Goal: Task Accomplishment & Management: Manage account settings

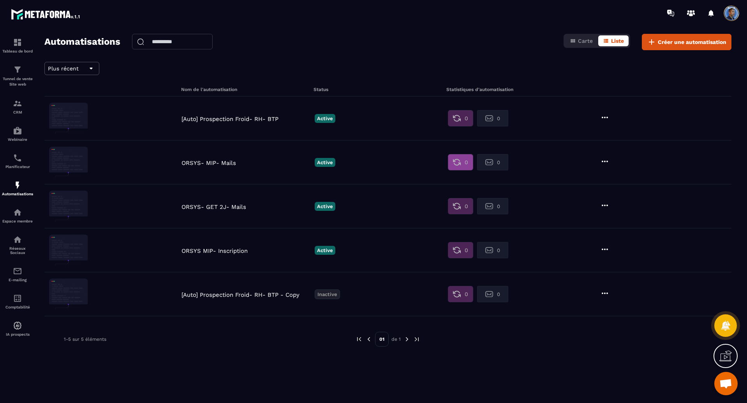
click at [462, 162] on button "0" at bounding box center [460, 162] width 25 height 16
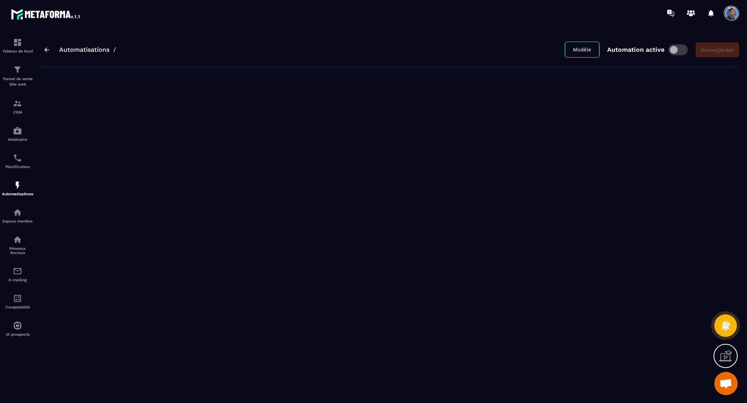
type input "**********"
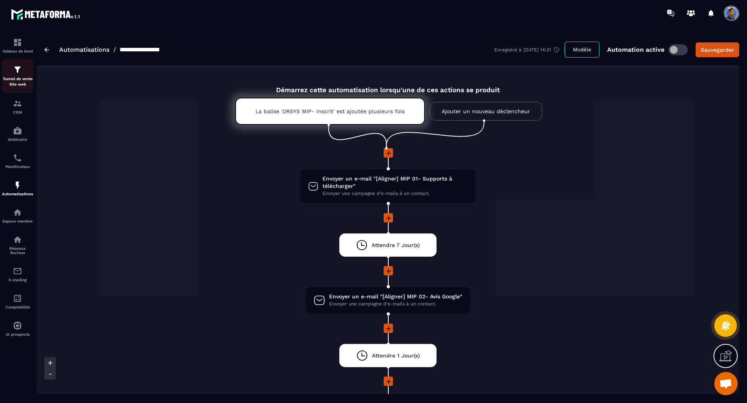
click at [18, 73] on img at bounding box center [17, 69] width 9 height 9
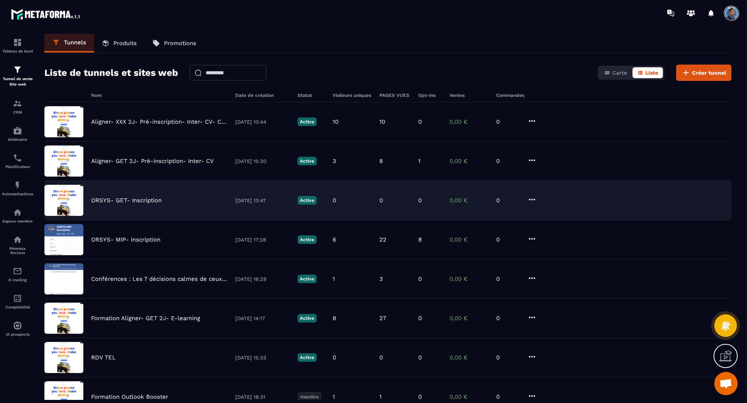
click at [130, 202] on p "ORSYS- GET- Inscription" at bounding box center [126, 200] width 70 height 7
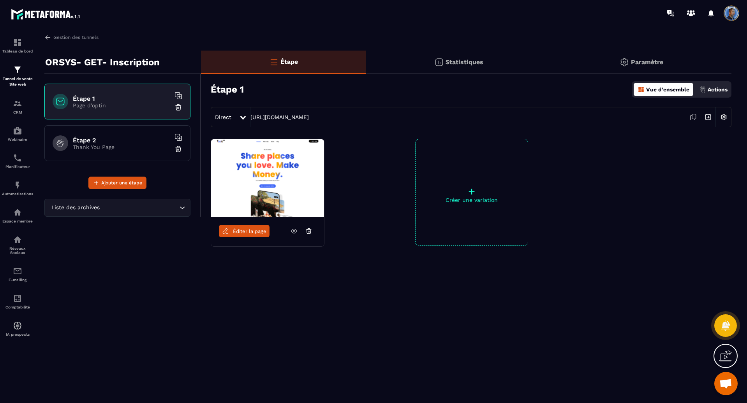
click at [714, 83] on div "Actions" at bounding box center [713, 89] width 32 height 12
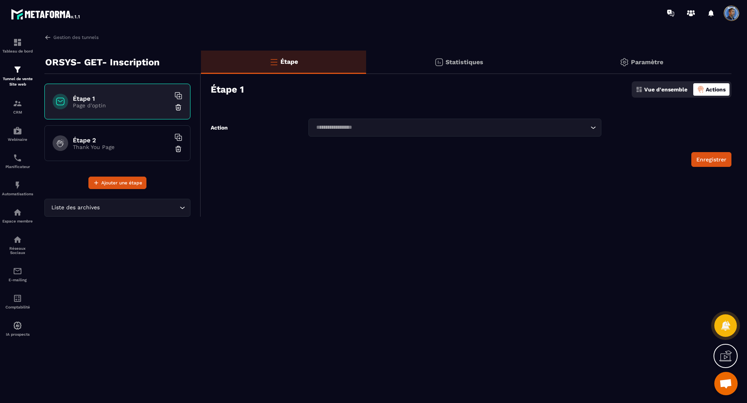
click at [118, 101] on h6 "Étape 1" at bounding box center [121, 98] width 97 height 7
click at [48, 34] on img at bounding box center [47, 37] width 7 height 7
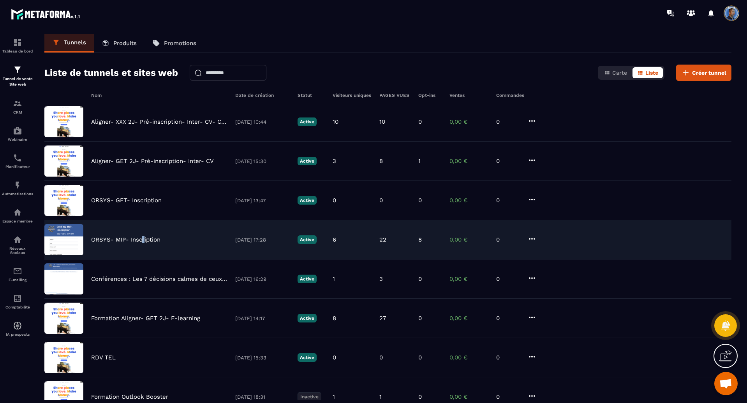
click at [143, 238] on p "ORSYS- MIP- Inscription" at bounding box center [125, 239] width 69 height 7
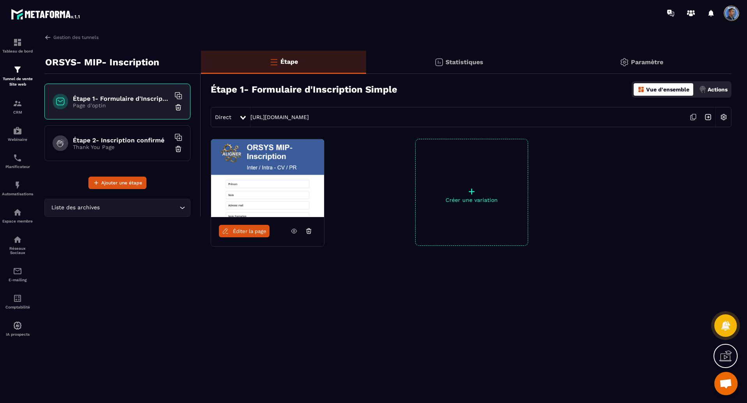
click at [721, 90] on p "Actions" at bounding box center [717, 89] width 20 height 6
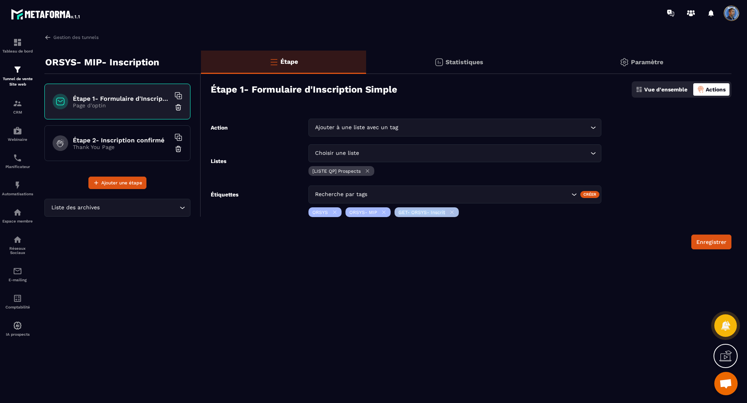
drag, startPoint x: 397, startPoint y: 212, endPoint x: 443, endPoint y: 212, distance: 46.3
click at [443, 212] on div "GET- ORSYS- Inscrit" at bounding box center [426, 213] width 64 height 10
copy p "GET- ORSYS- Inscrit"
click at [16, 188] on img at bounding box center [17, 185] width 9 height 9
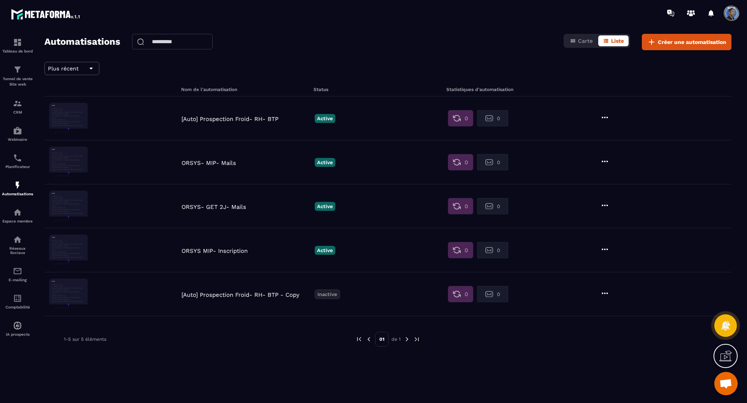
click at [202, 161] on p "ORSYS- MIP- Mails" at bounding box center [245, 163] width 129 height 7
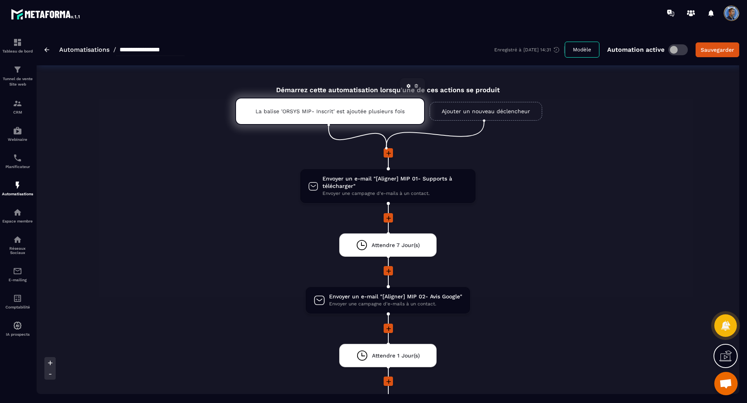
click at [345, 110] on p "La balise 'ORSYS MIP- Inscrit' est ajoutée plusieurs fois" at bounding box center [329, 111] width 149 height 6
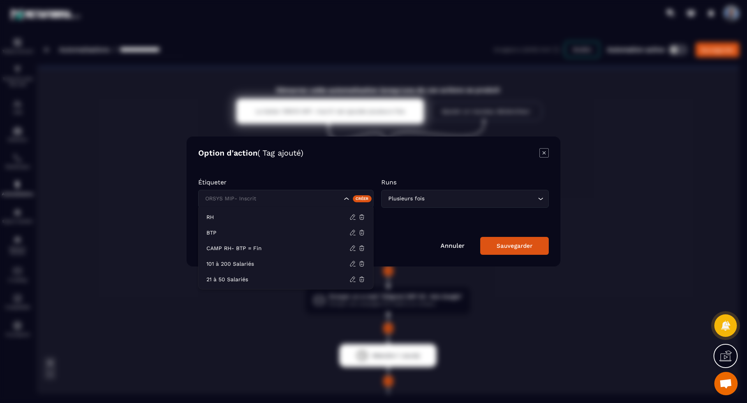
drag, startPoint x: 320, startPoint y: 200, endPoint x: 175, endPoint y: 195, distance: 144.9
click at [177, 195] on section "Option d'action ( Tag ajouté) Étiqueter ORSYS MIP- Inscrit Créer Runs Plusieurs…" at bounding box center [373, 201] width 747 height 403
paste input "**********"
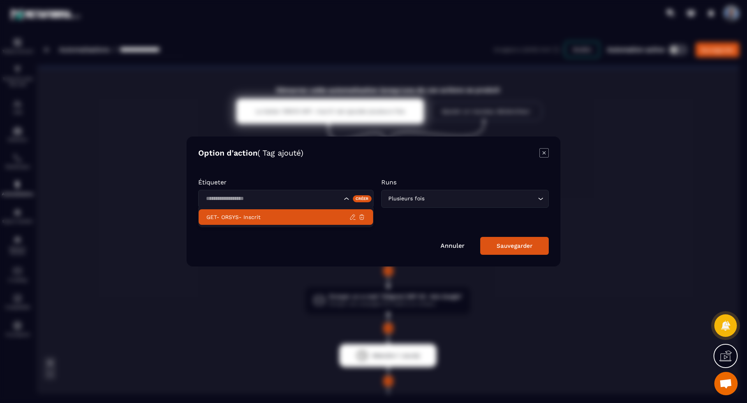
click at [265, 214] on p "GET- ORSYS- Inscrit" at bounding box center [277, 217] width 143 height 8
type input "**********"
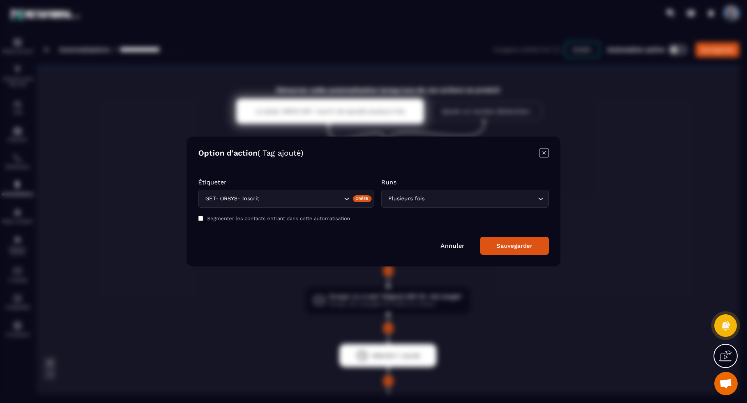
click at [521, 247] on div "Sauvegarder" at bounding box center [514, 246] width 36 height 7
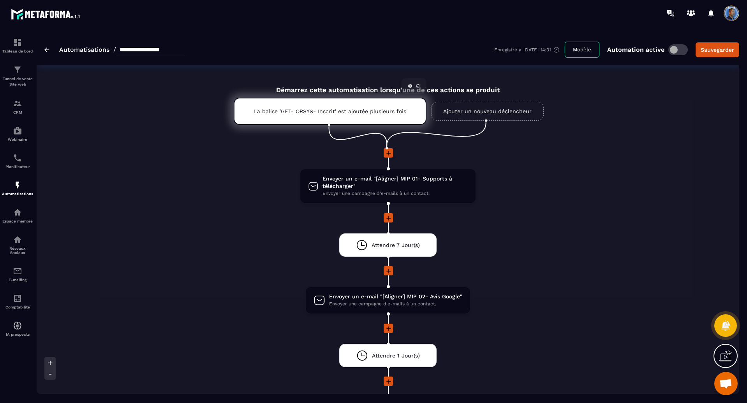
click at [395, 111] on p "La balise 'GET- ORSYS- Inscrit' est ajoutée plusieurs fois" at bounding box center [330, 111] width 152 height 6
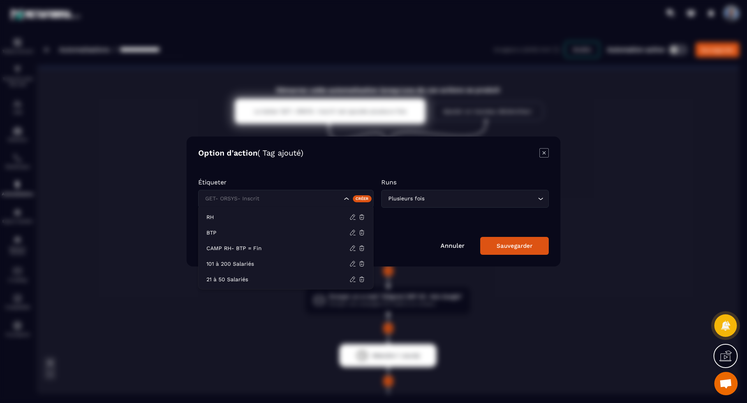
click at [348, 201] on icon "Search for option" at bounding box center [347, 199] width 8 height 8
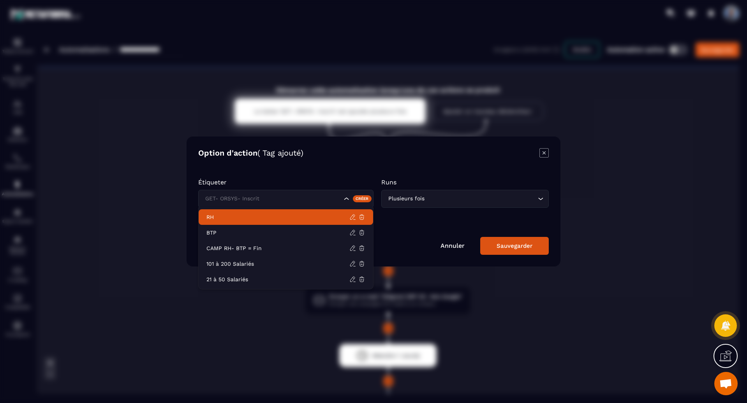
click at [257, 197] on input "Search for option" at bounding box center [272, 199] width 139 height 9
drag, startPoint x: 275, startPoint y: 202, endPoint x: 198, endPoint y: 194, distance: 77.9
click at [196, 193] on div "Option d'action ( Tag ajouté) Étiqueter GET- ORSYS- Inscrit Créer Runs Plusieur…" at bounding box center [373, 202] width 374 height 130
paste input "**********"
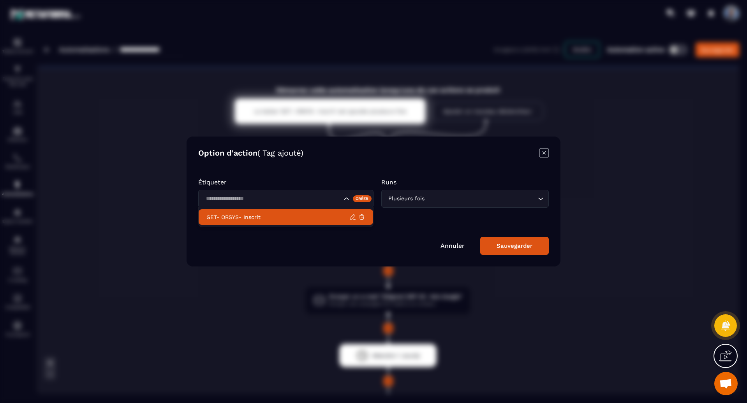
click at [213, 196] on input "**********" at bounding box center [272, 199] width 139 height 9
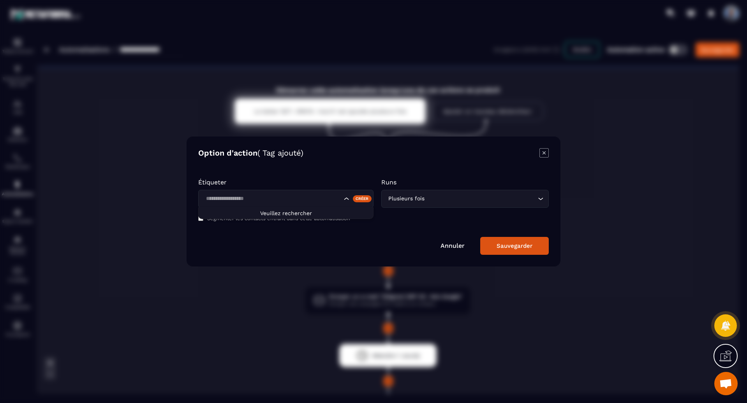
drag, startPoint x: 274, startPoint y: 197, endPoint x: 190, endPoint y: 197, distance: 84.1
click at [190, 197] on div "**********" at bounding box center [373, 202] width 374 height 130
type input "**********"
click at [264, 46] on div "Modal window" at bounding box center [373, 201] width 747 height 403
click at [523, 243] on div "Sauvegarder" at bounding box center [514, 246] width 36 height 7
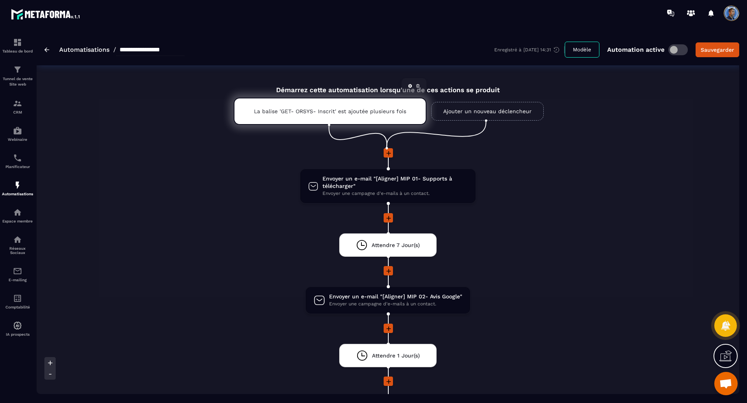
click at [347, 116] on div "La balise 'GET- ORSYS- Inscrit' est ajoutée plusieurs fois" at bounding box center [330, 111] width 193 height 27
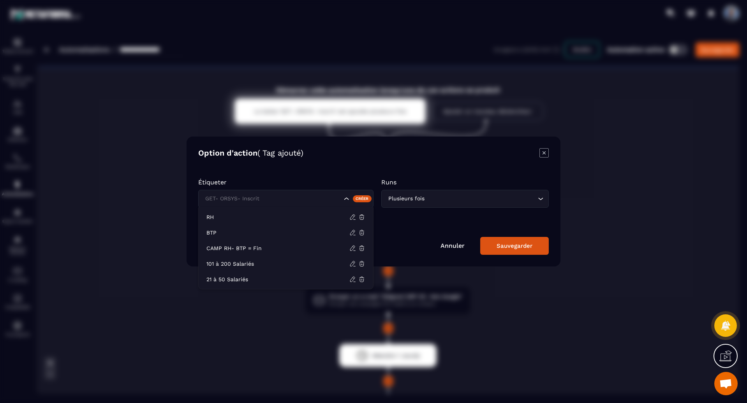
click at [344, 200] on icon "Search for option" at bounding box center [347, 199] width 8 height 8
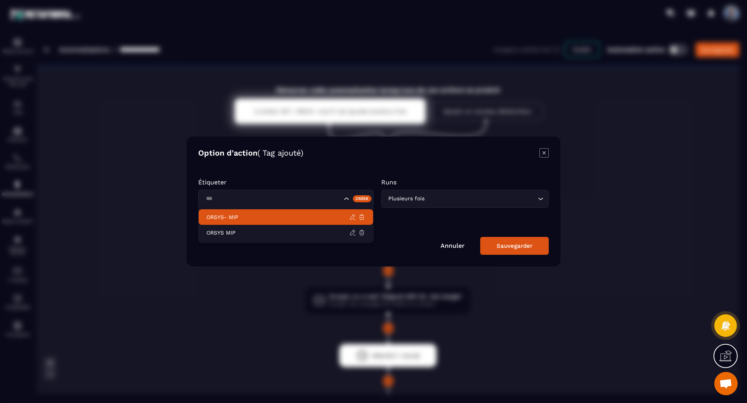
type input "***"
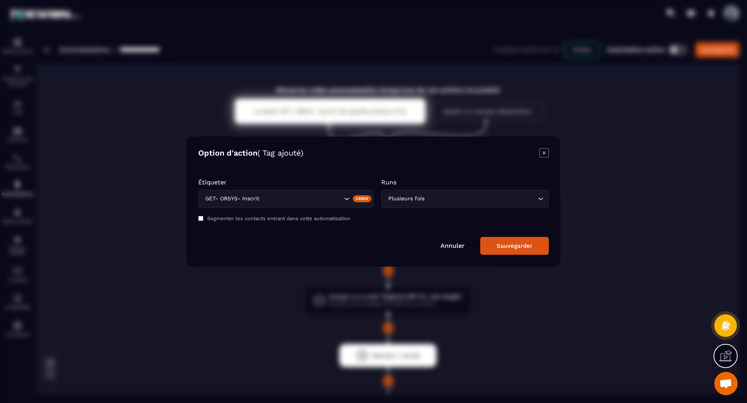
click at [547, 150] on icon "Modal window" at bounding box center [543, 152] width 9 height 9
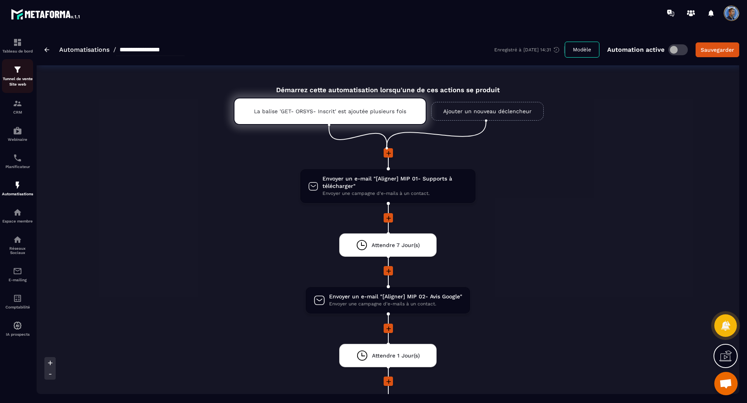
click at [17, 78] on p "Tunnel de vente Site web" at bounding box center [17, 81] width 31 height 11
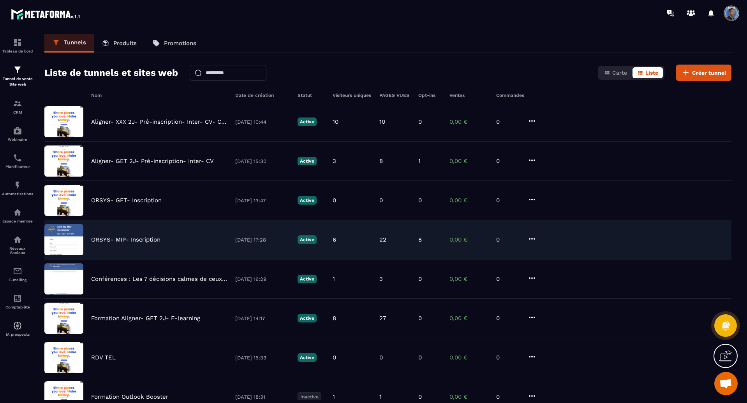
click at [133, 236] on div "ORSYS- MIP- Inscription [DATE] 17:28 Active 6 22 8 0,00 € 0" at bounding box center [387, 239] width 687 height 39
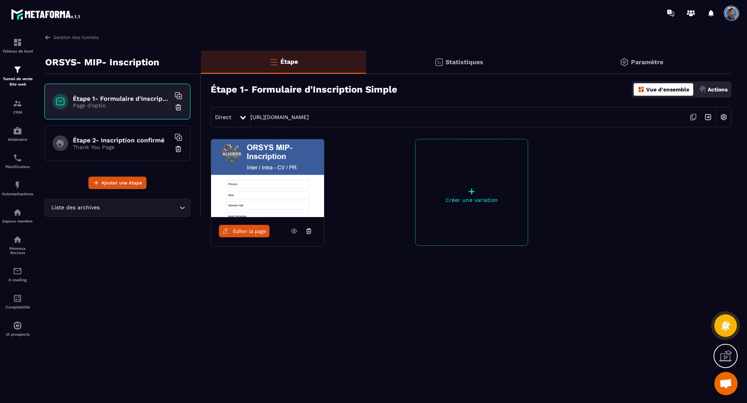
click at [719, 90] on p "Actions" at bounding box center [717, 89] width 20 height 6
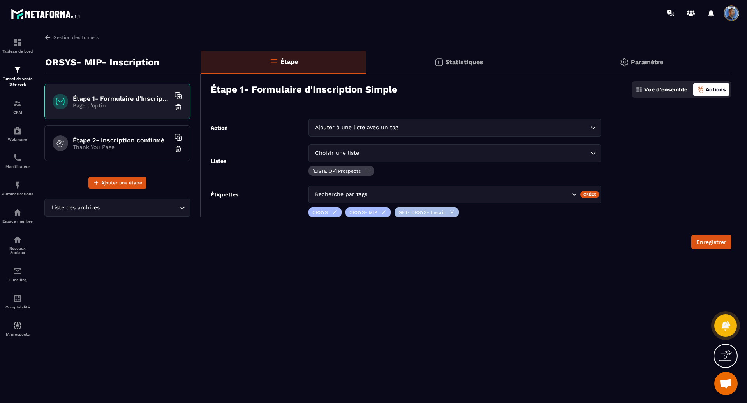
click at [452, 212] on icon at bounding box center [452, 212] width 6 height 6
click at [366, 194] on div "Recherche par tags" at bounding box center [442, 194] width 258 height 9
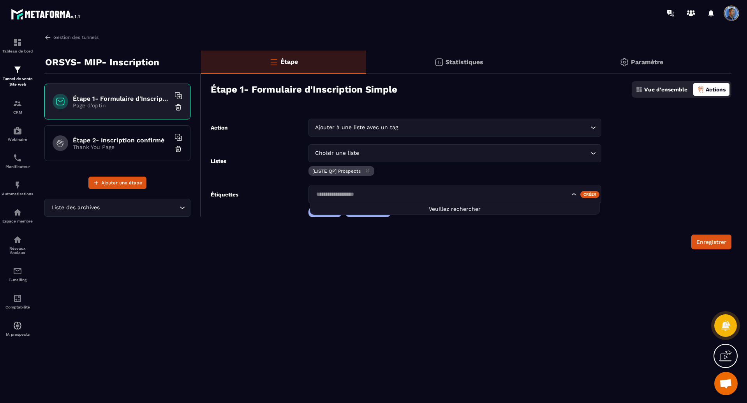
type input "**********"
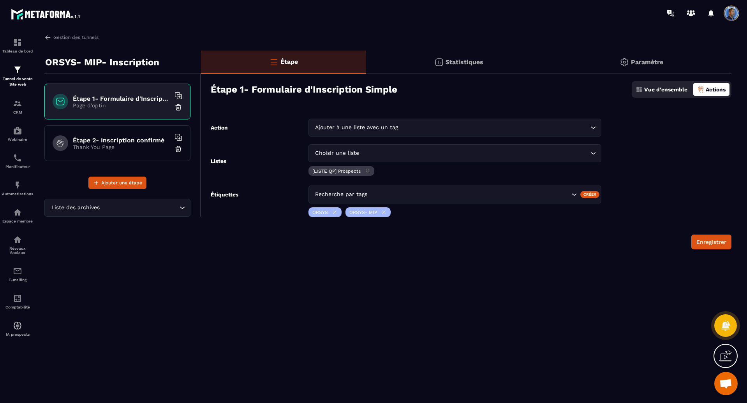
click at [591, 196] on div "Créer" at bounding box center [589, 194] width 19 height 7
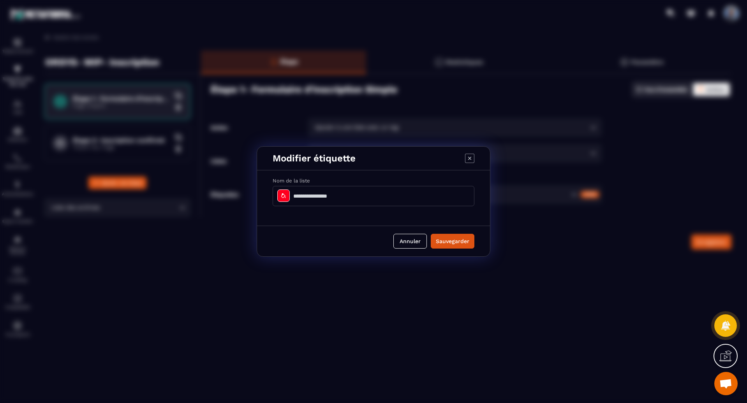
click at [360, 199] on input "Modal window" at bounding box center [374, 196] width 202 height 20
type input "*"
type input "**********"
click at [456, 240] on button "Sauvegarder" at bounding box center [453, 241] width 44 height 15
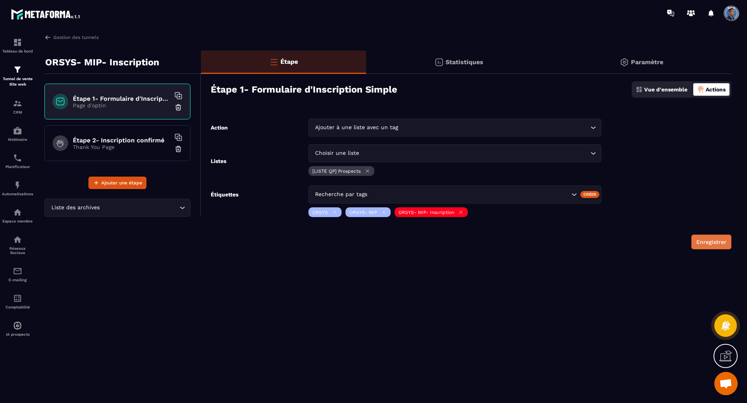
click at [711, 243] on button "Enregistrer" at bounding box center [711, 242] width 40 height 15
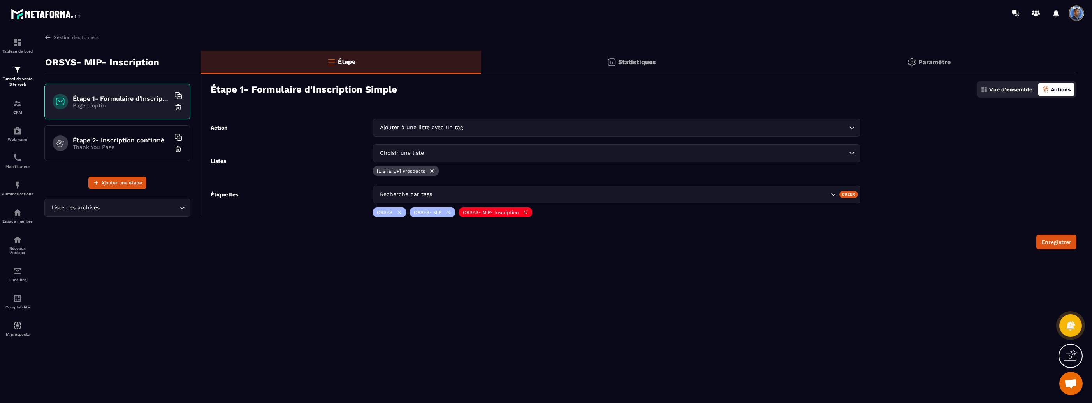
scroll to position [30, 0]
click at [746, 240] on button "Enregistrer" at bounding box center [1056, 242] width 40 height 15
click at [45, 37] on img at bounding box center [47, 37] width 7 height 7
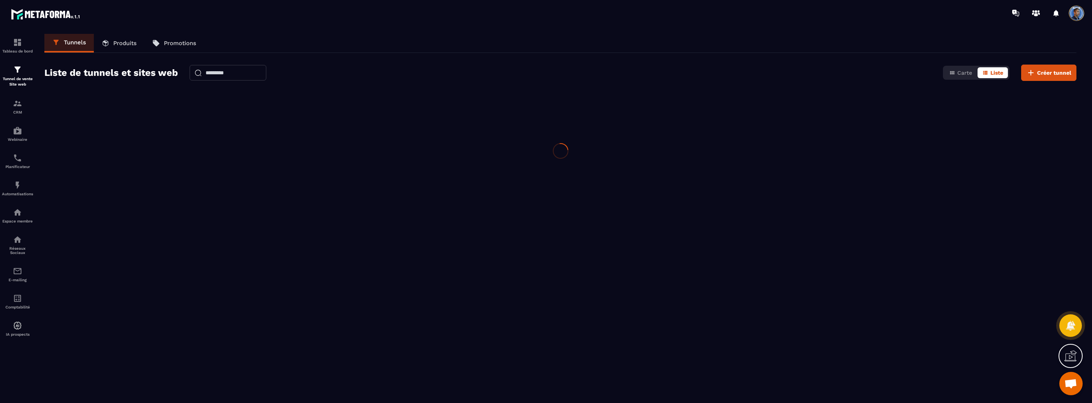
click at [37, 12] on img at bounding box center [46, 14] width 70 height 14
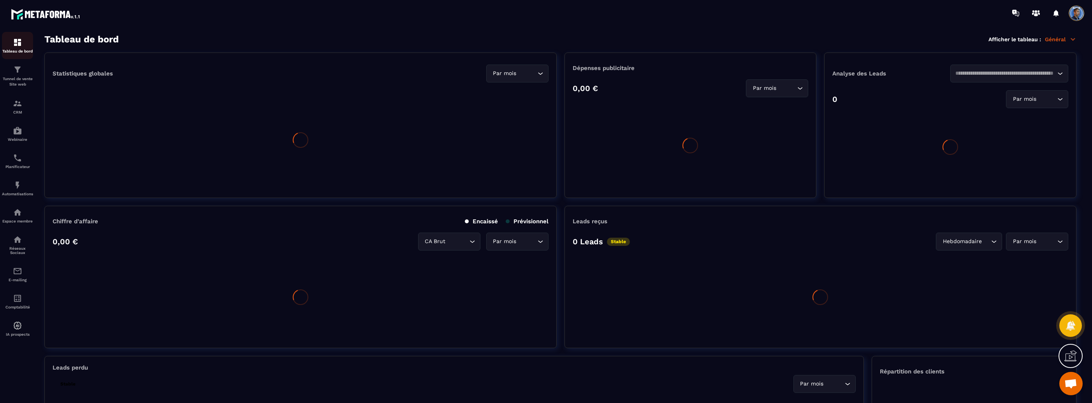
click at [20, 45] on img at bounding box center [17, 42] width 9 height 9
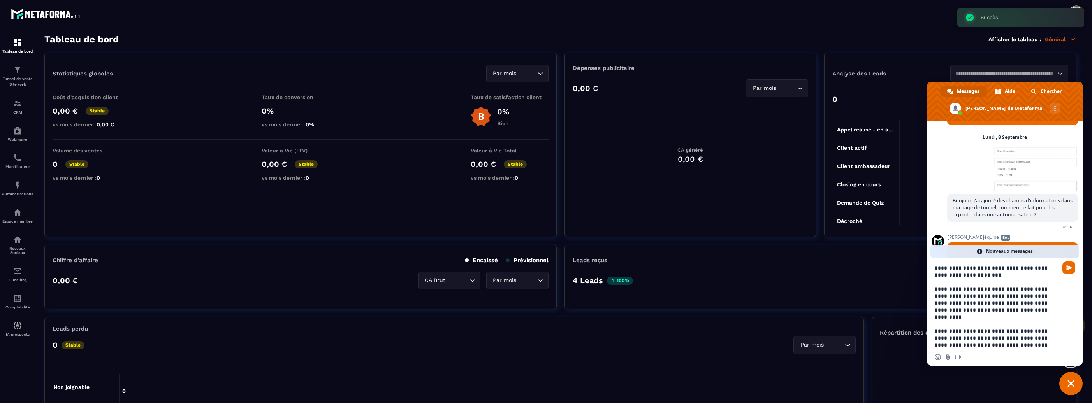
type textarea "**********"
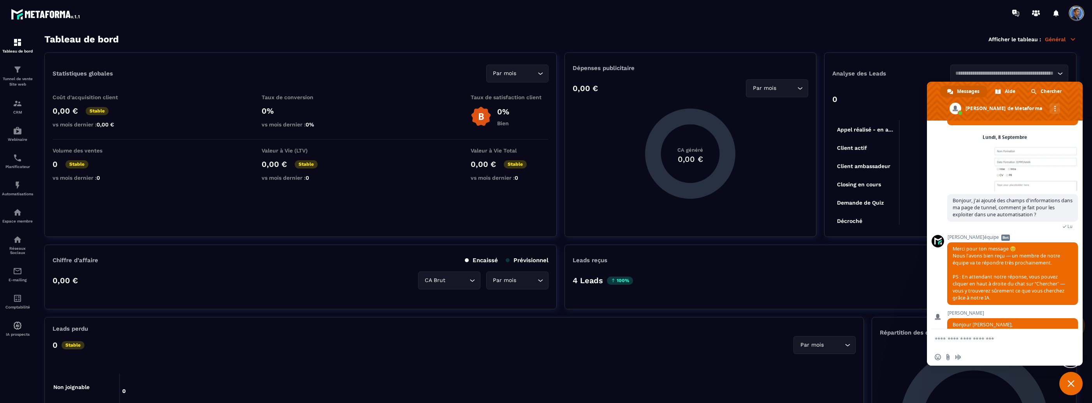
scroll to position [236, 0]
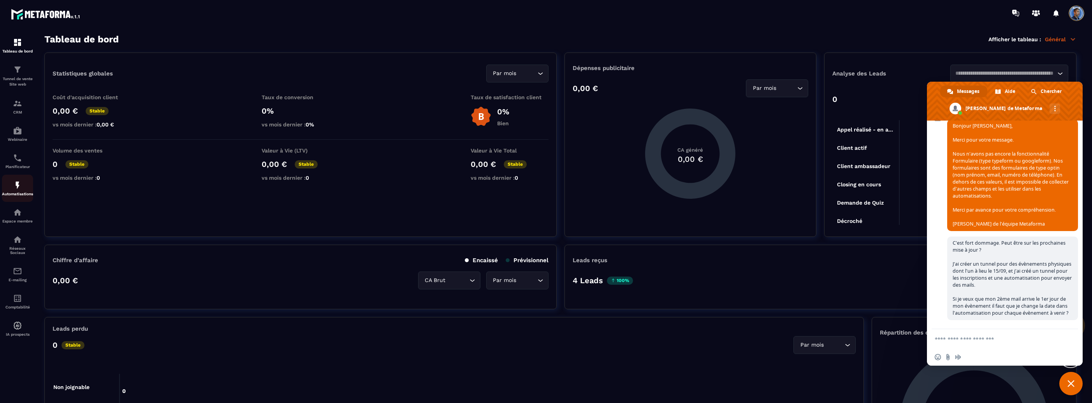
click at [17, 190] on img at bounding box center [17, 185] width 9 height 9
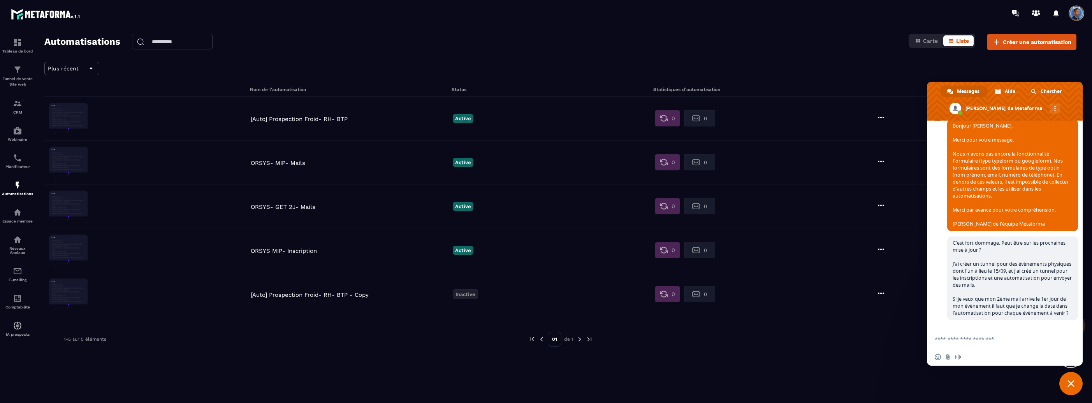
click at [293, 161] on p "ORSYS- MIP- Mails" at bounding box center [350, 163] width 198 height 7
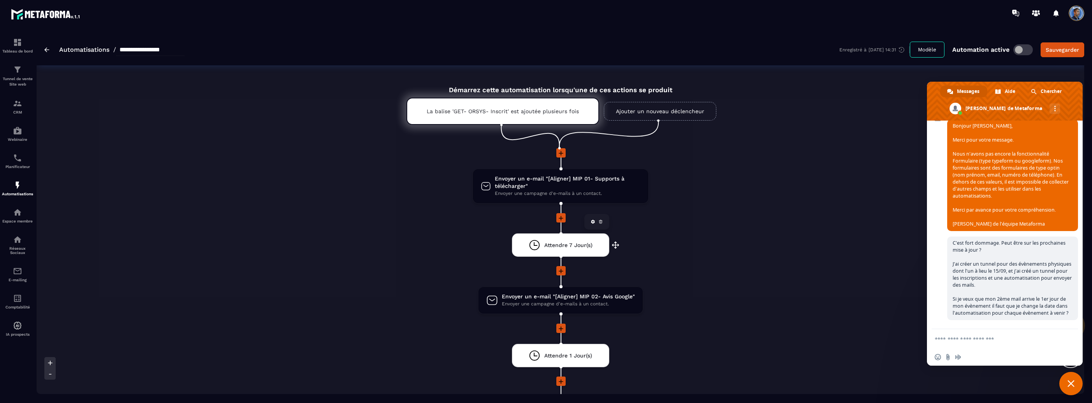
click at [585, 242] on span "Attendre 7 Jour(s)" at bounding box center [568, 245] width 48 height 7
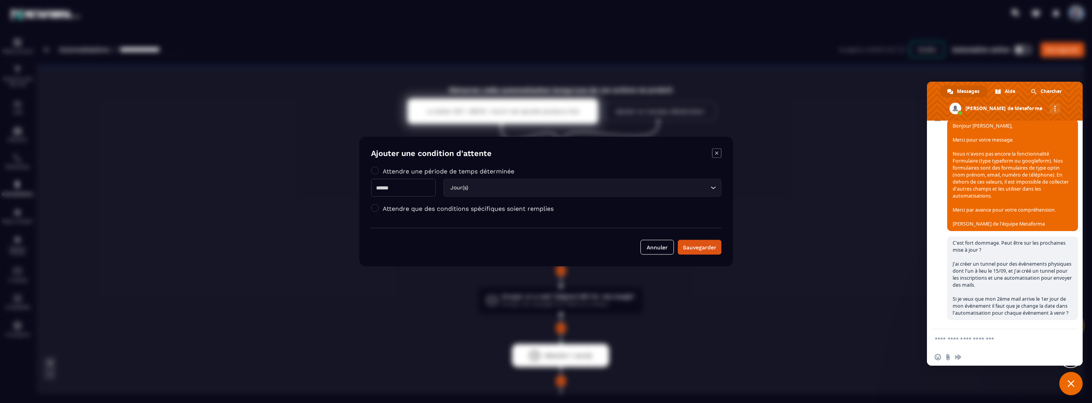
click at [450, 209] on label "Attendre que des conditions spécifiques soient remplies" at bounding box center [468, 208] width 171 height 7
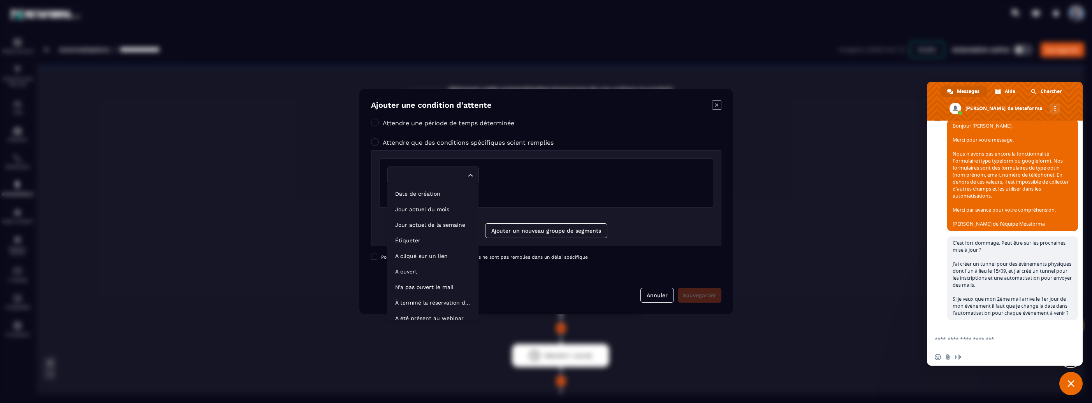
click at [454, 176] on input "Search for option" at bounding box center [429, 175] width 74 height 9
click at [435, 195] on p "Date de création" at bounding box center [432, 194] width 75 height 8
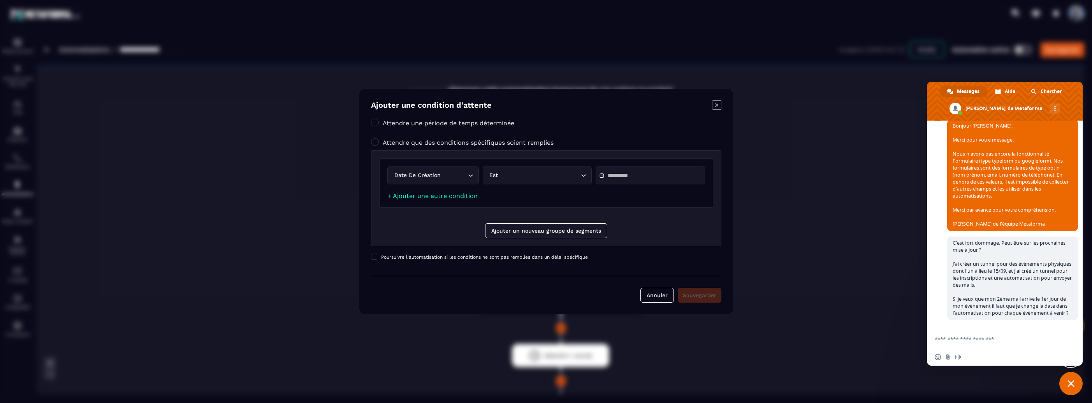
click at [631, 176] on input "Modal window" at bounding box center [635, 176] width 55 height 6
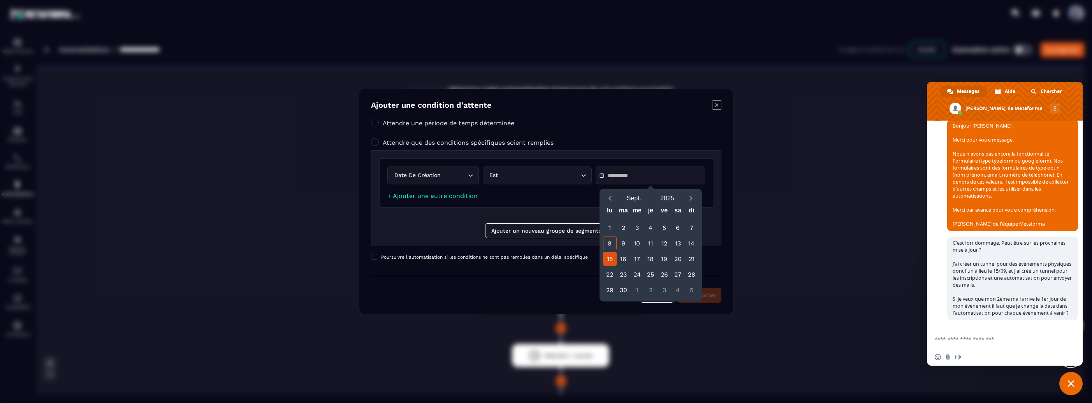
click at [610, 256] on div "15" at bounding box center [610, 259] width 14 height 14
type input "**********"
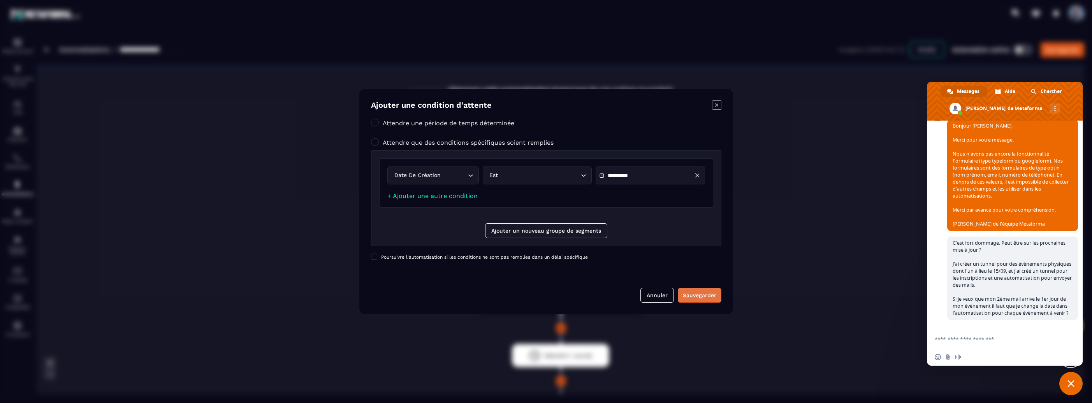
click at [712, 294] on div "Sauvegarder" at bounding box center [699, 296] width 33 height 8
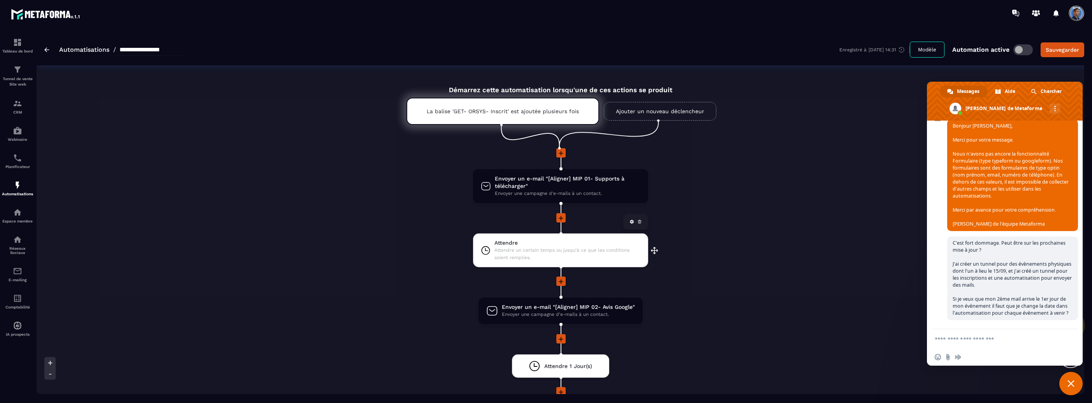
scroll to position [39, 0]
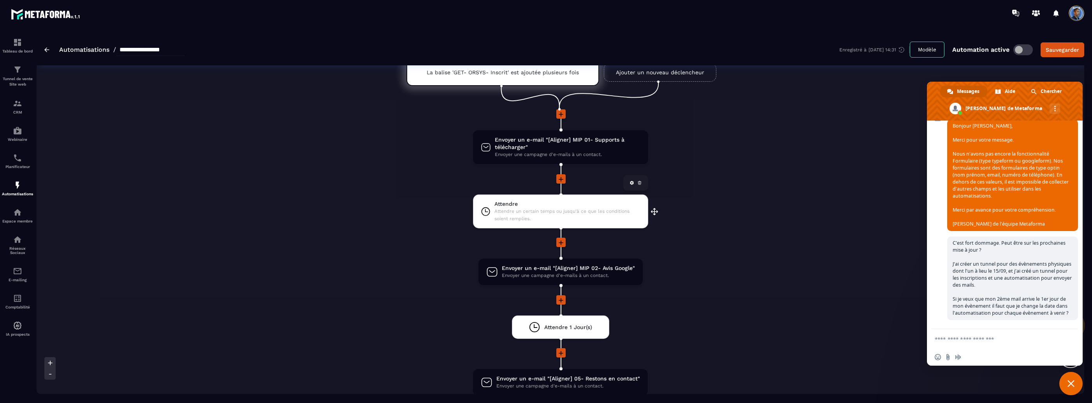
click at [615, 217] on span "Attendre un certain temps ou jusqu'à ce que les conditions soient remplies." at bounding box center [567, 215] width 146 height 15
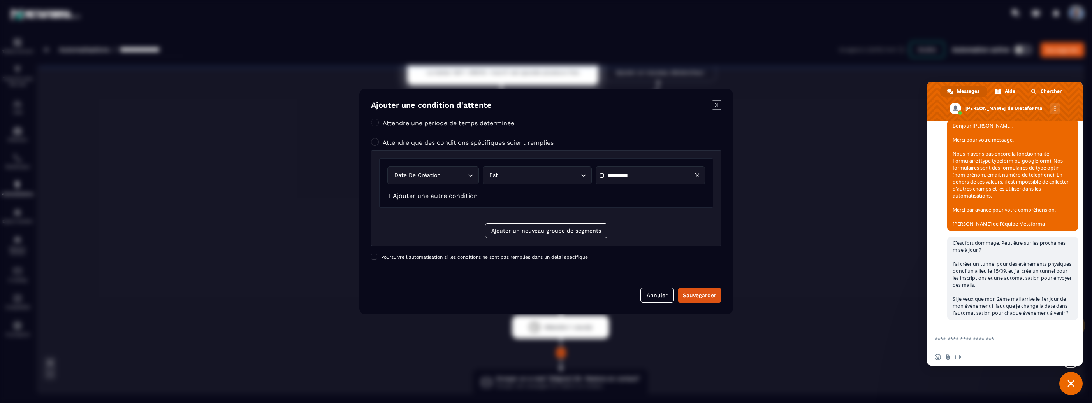
click at [467, 197] on link "+ Ajouter une autre condition" at bounding box center [432, 195] width 90 height 7
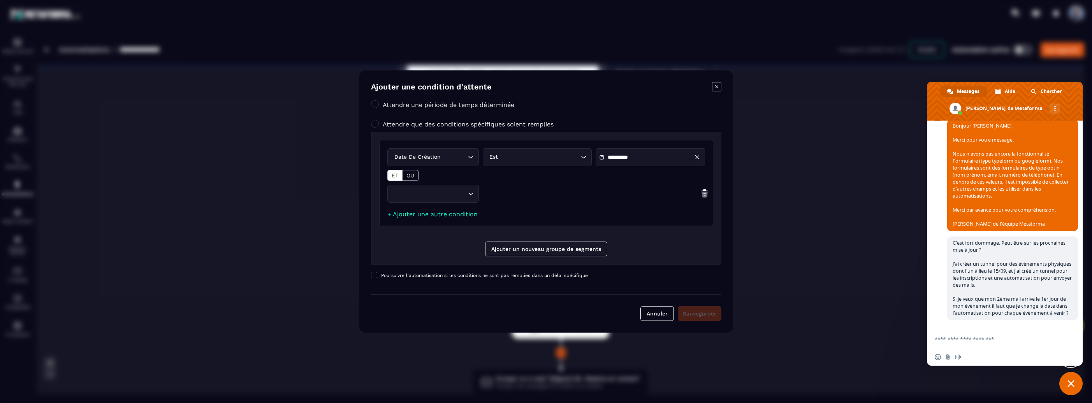
click at [418, 192] on input "Search for option" at bounding box center [429, 194] width 74 height 9
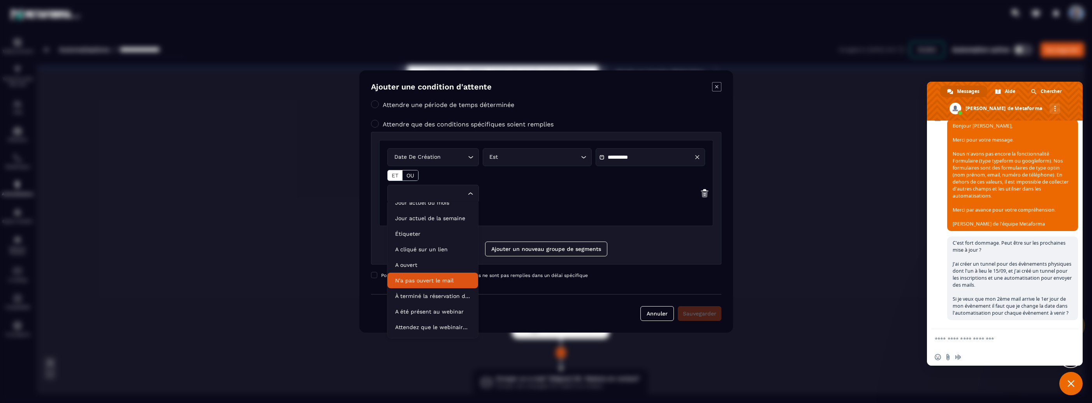
scroll to position [39, 0]
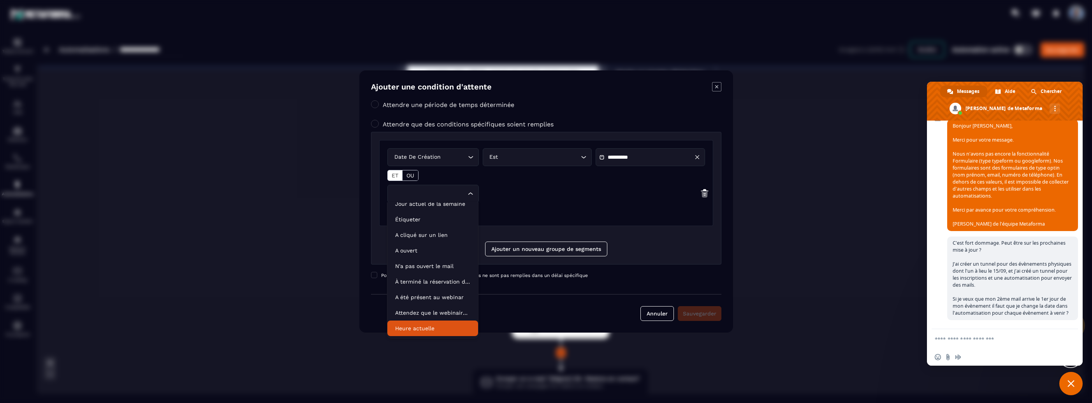
click at [425, 329] on p "Heure actuelle" at bounding box center [432, 329] width 75 height 8
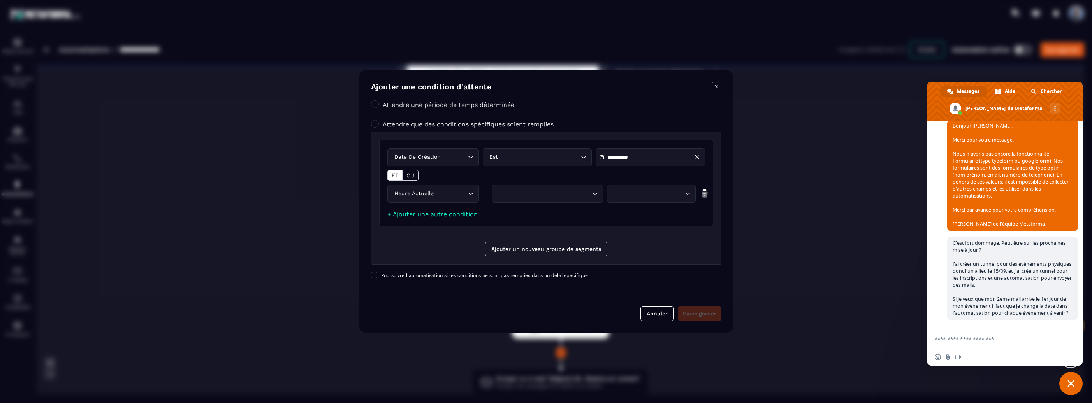
click at [545, 192] on div "Search for option" at bounding box center [543, 194] width 95 height 9
click at [537, 225] on p "Mon fuseau horaire" at bounding box center [547, 226] width 95 height 8
click at [646, 191] on div "Search for option" at bounding box center [647, 194] width 72 height 9
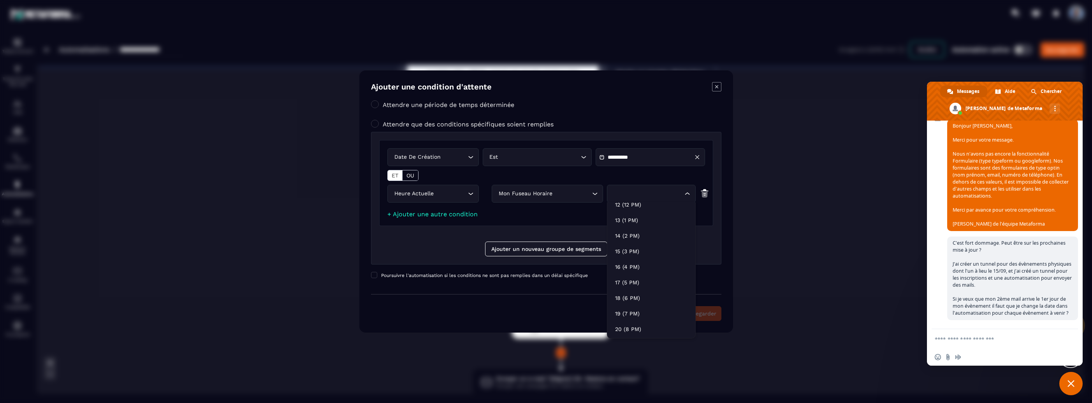
scroll to position [195, 0]
click at [629, 282] on p "17 (5 PM)" at bounding box center [651, 282] width 72 height 8
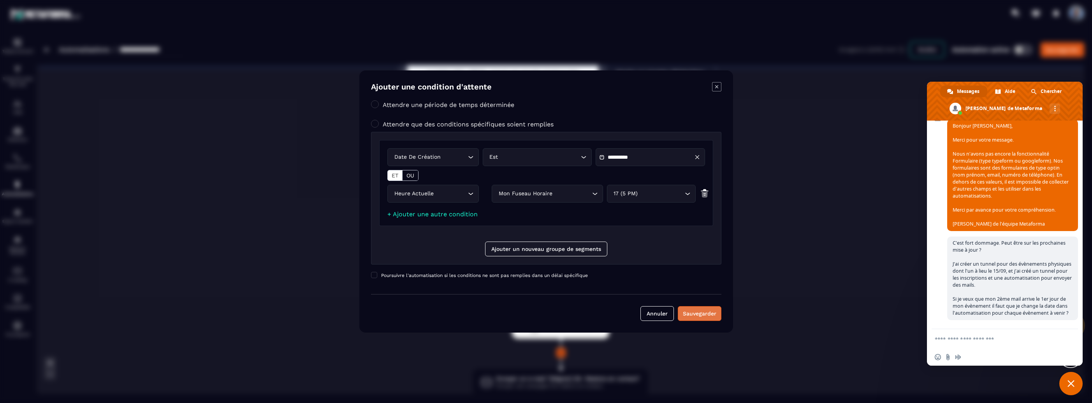
click at [694, 313] on div "Sauvegarder" at bounding box center [699, 314] width 33 height 8
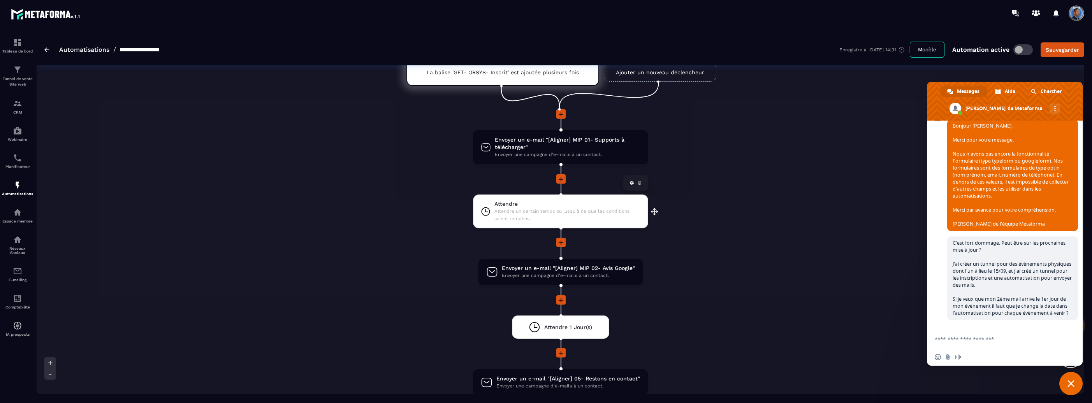
click at [572, 210] on span "Attendre un certain temps ou jusqu'à ce que les conditions soient remplies." at bounding box center [567, 215] width 146 height 15
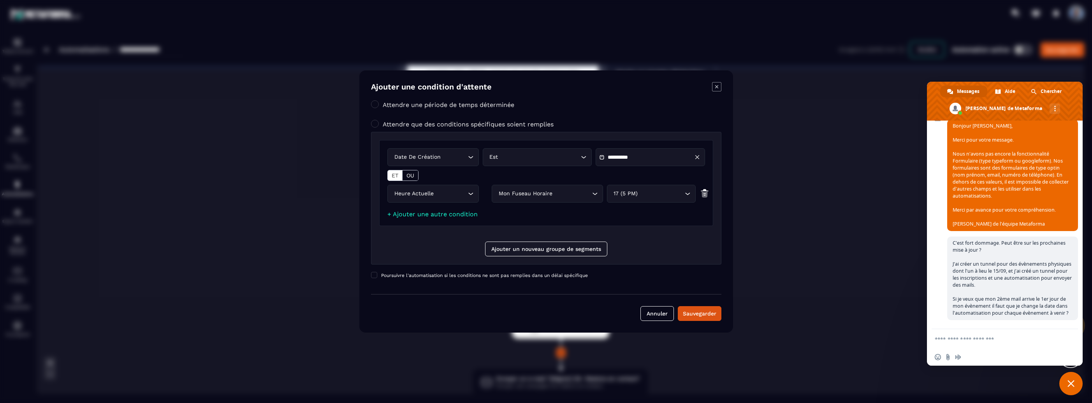
click at [632, 157] on input "**********" at bounding box center [635, 158] width 55 height 6
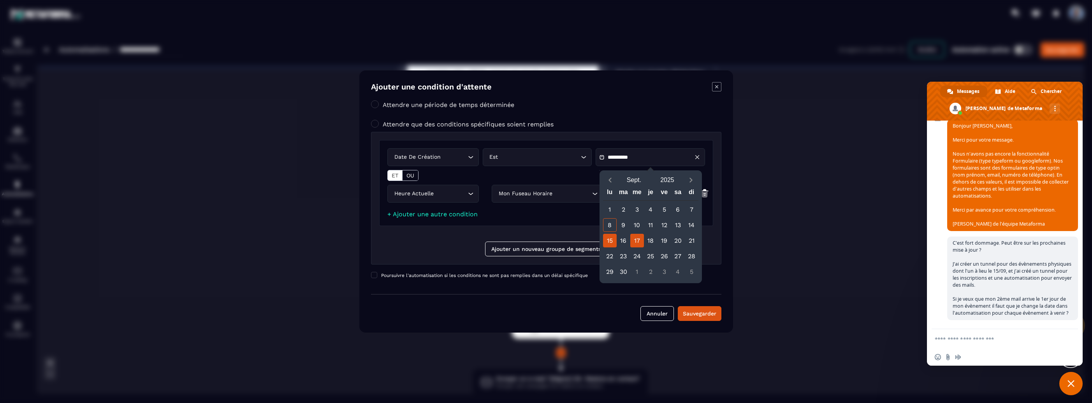
click at [639, 240] on div "17" at bounding box center [637, 241] width 14 height 14
type input "**********"
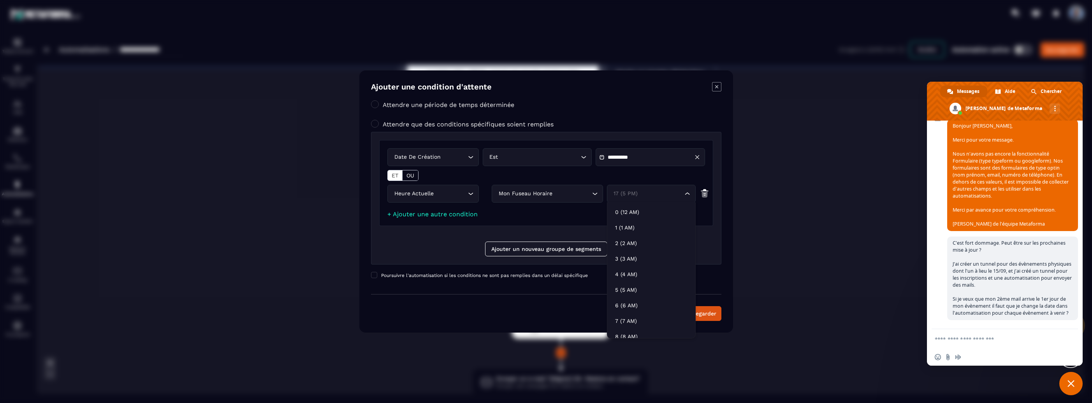
click at [632, 195] on div "17 (5 PM)" at bounding box center [647, 194] width 72 height 9
click at [633, 265] on p "16 (4 PM)" at bounding box center [651, 267] width 72 height 8
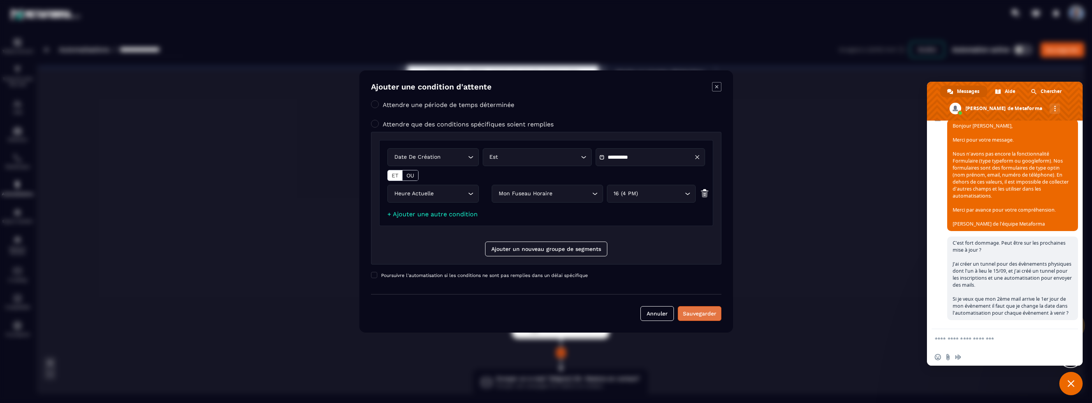
click at [707, 313] on div "Sauvegarder" at bounding box center [699, 314] width 33 height 8
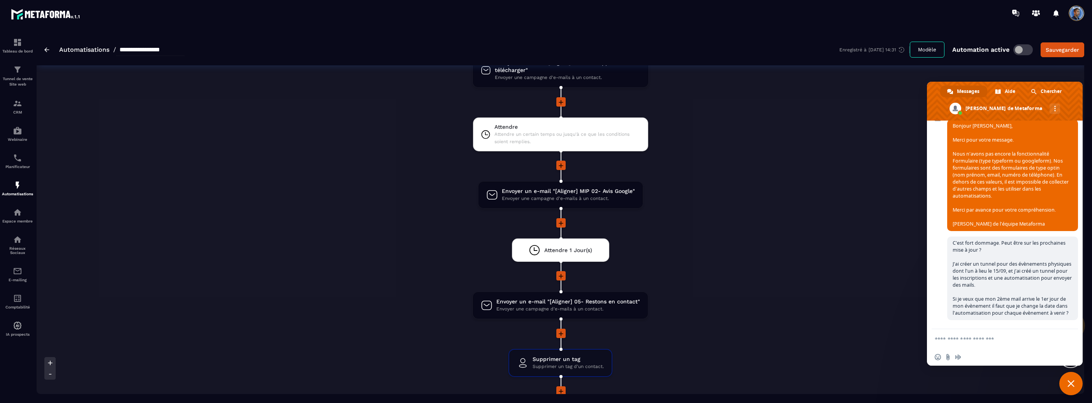
scroll to position [117, 0]
click at [580, 250] on span "Attendre 1 Jour(s)" at bounding box center [568, 249] width 48 height 7
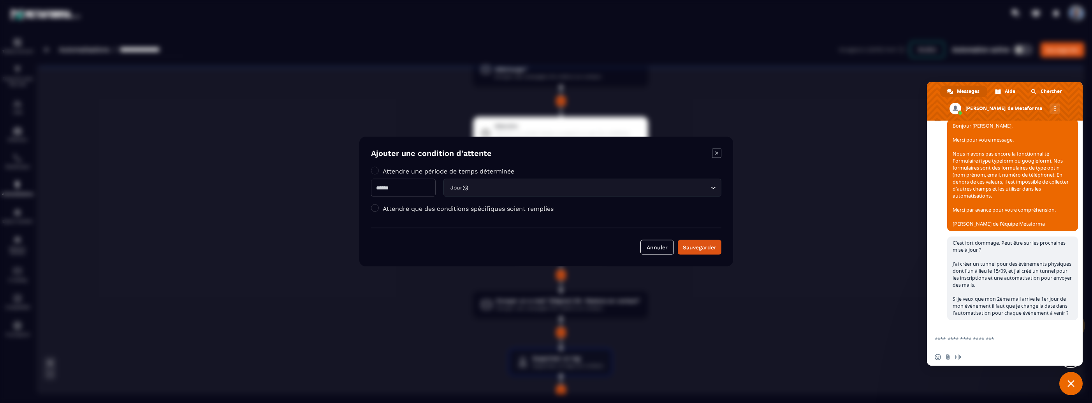
click at [489, 183] on div "Jour(s) Loading..." at bounding box center [582, 188] width 278 height 18
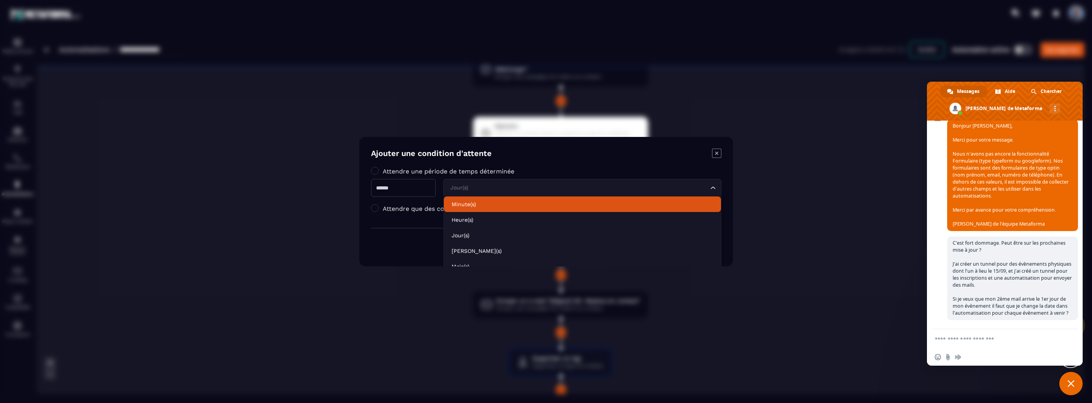
click at [478, 204] on p "Minute(s)" at bounding box center [583, 205] width 262 height 8
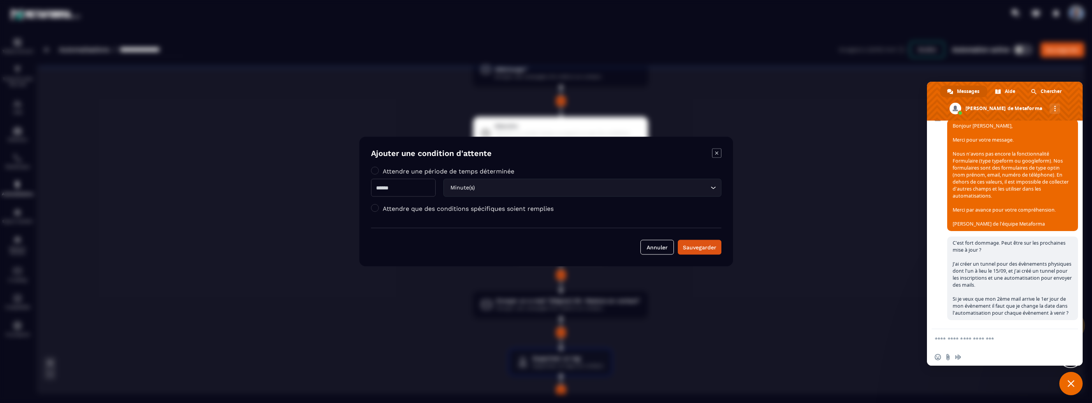
click at [413, 187] on input "*" at bounding box center [403, 188] width 65 height 18
type input "**"
click at [701, 250] on div "Sauvegarder" at bounding box center [699, 248] width 33 height 8
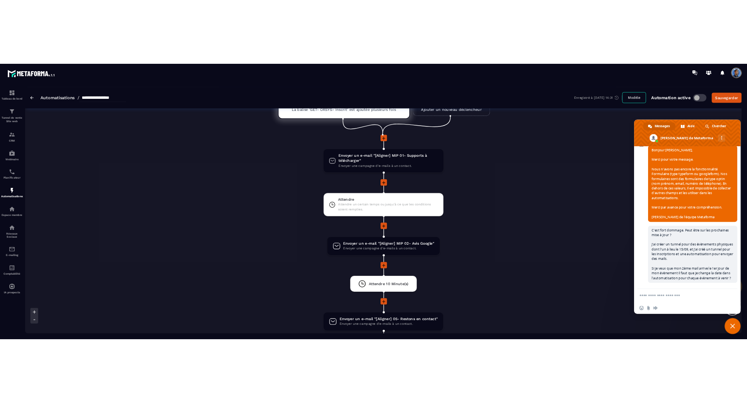
scroll to position [0, 0]
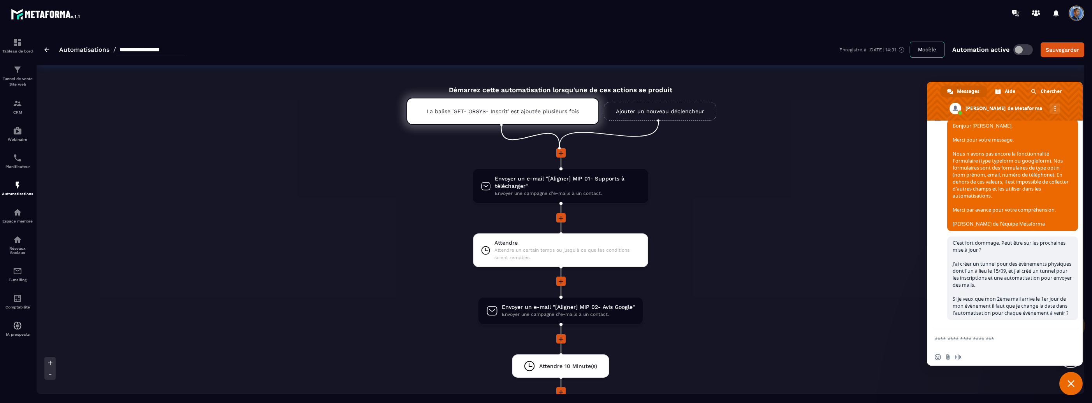
click at [343, 236] on div "Démarrez cette automatisation lorsqu'une de ces actions se produit La balise 'G…" at bounding box center [561, 355] width 1048 height 556
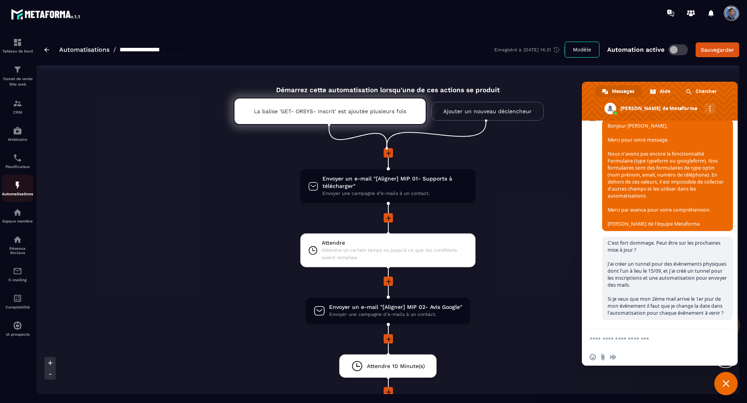
click at [20, 185] on img at bounding box center [17, 185] width 9 height 9
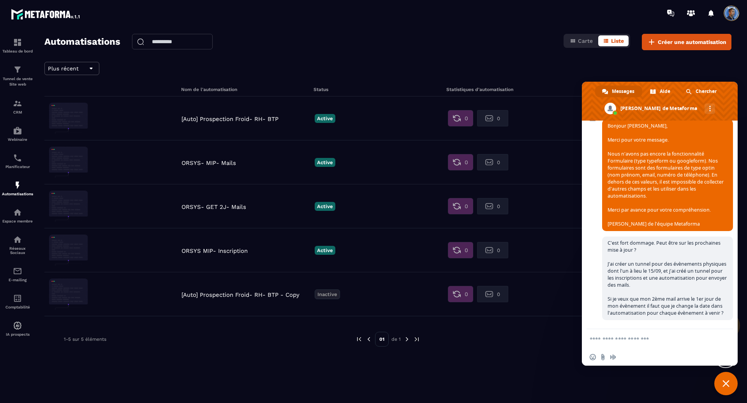
click at [219, 117] on p "[Auto] Prospection Froid- RH- BTP" at bounding box center [245, 119] width 129 height 7
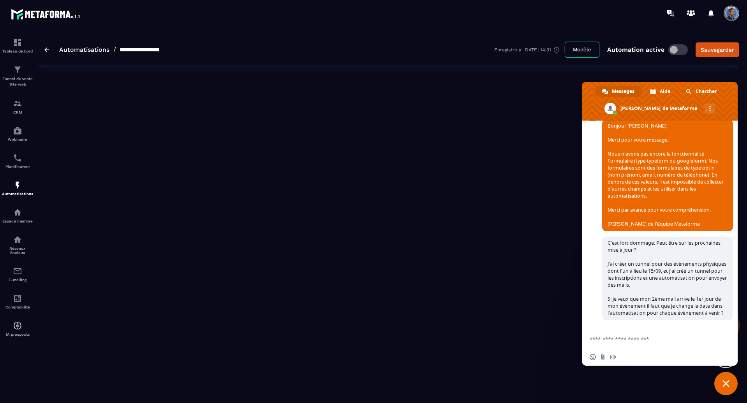
type input "**********"
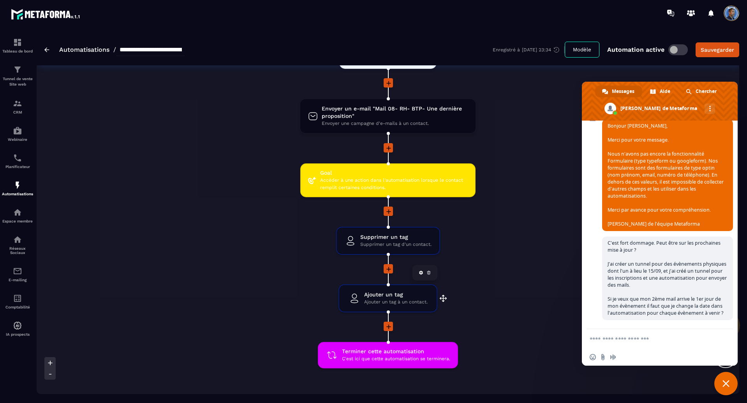
scroll to position [1381, 0]
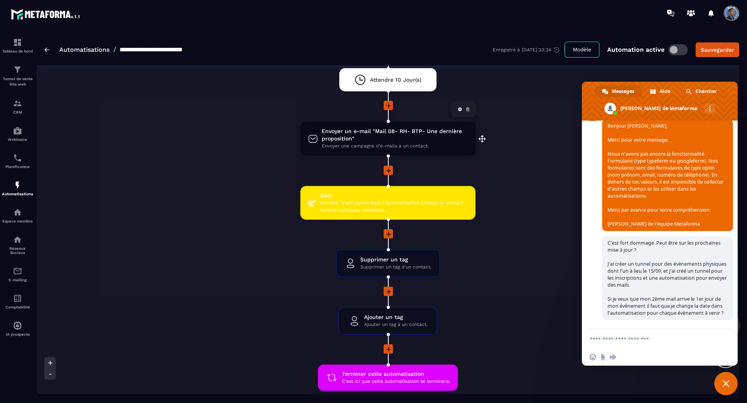
click at [375, 133] on span "Envoyer un e-mail "Mail 08- RH- BTP- Une dernière proposition"" at bounding box center [395, 135] width 146 height 15
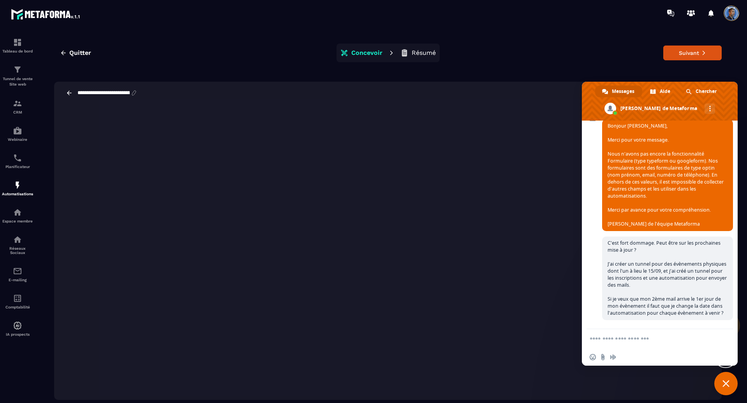
click at [722, 385] on span "Fermer le chat" at bounding box center [725, 383] width 23 height 23
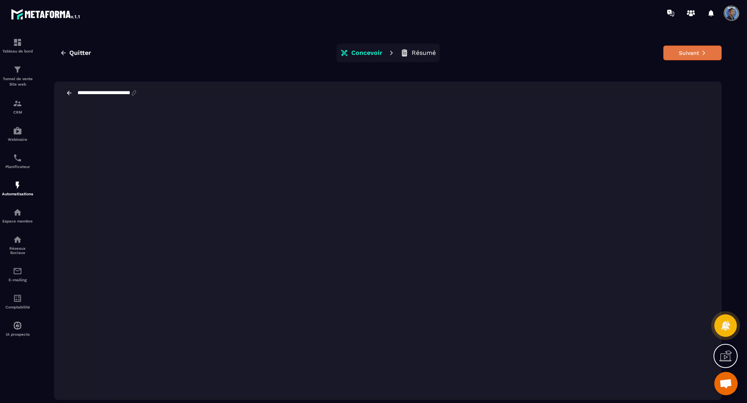
click at [694, 56] on button "Suivant" at bounding box center [692, 53] width 58 height 15
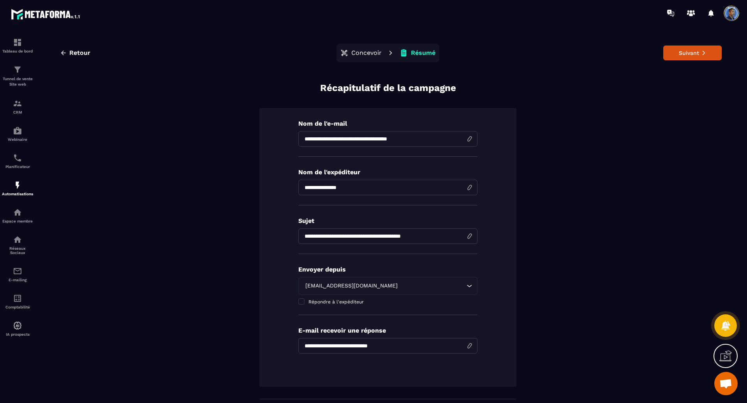
click at [694, 56] on button "Suivant" at bounding box center [692, 53] width 58 height 15
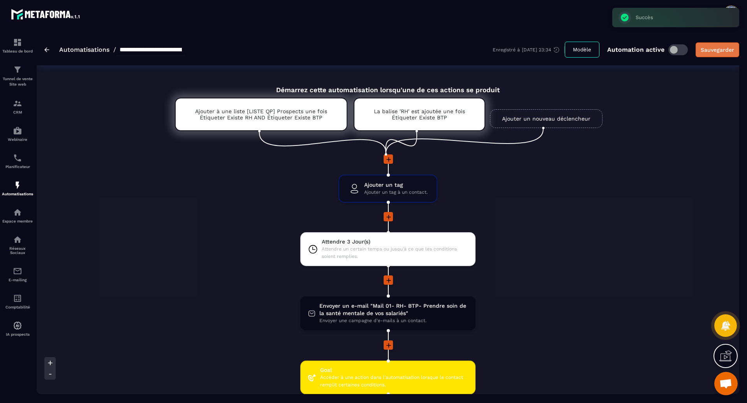
click at [706, 52] on div "Sauvegarder" at bounding box center [716, 50] width 33 height 8
click at [48, 48] on img at bounding box center [46, 49] width 5 height 5
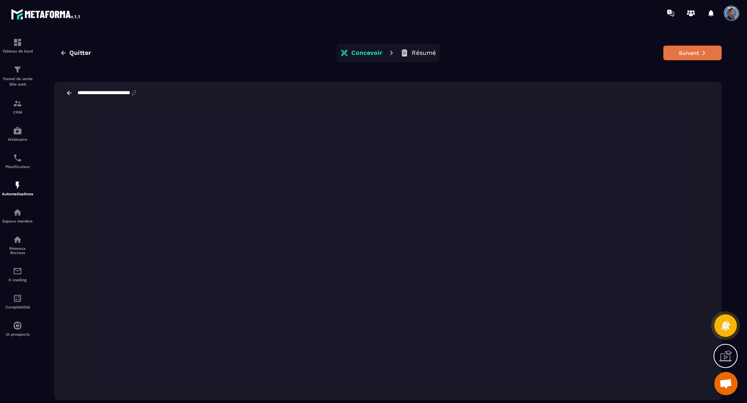
scroll to position [228, 0]
click at [687, 52] on button "Suivant" at bounding box center [692, 53] width 58 height 15
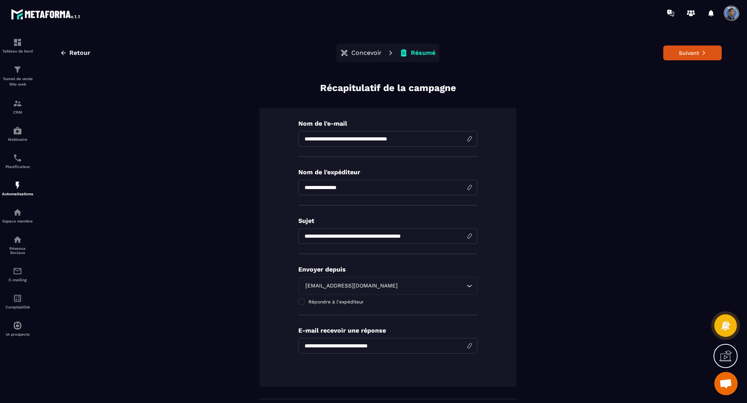
click at [687, 52] on button "Suivant" at bounding box center [692, 53] width 58 height 15
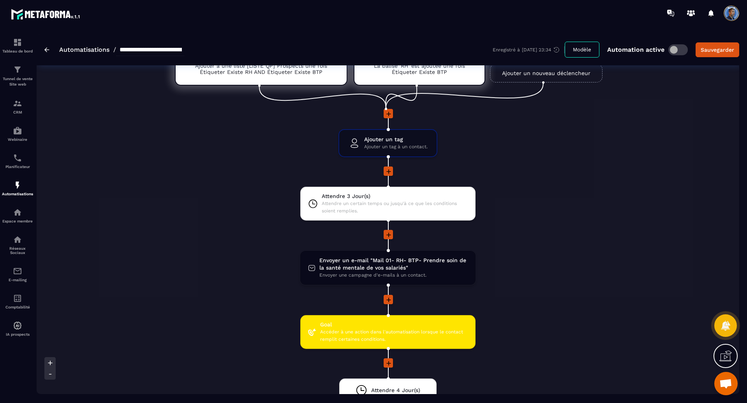
scroll to position [39, 0]
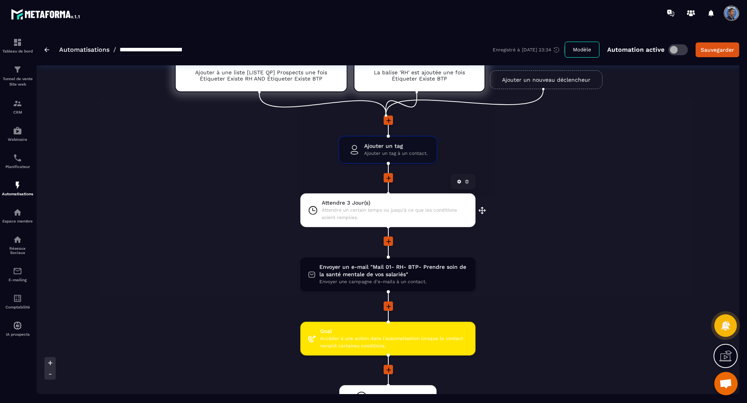
click at [415, 199] on span "Attendre 3 Jour(s)" at bounding box center [395, 202] width 146 height 7
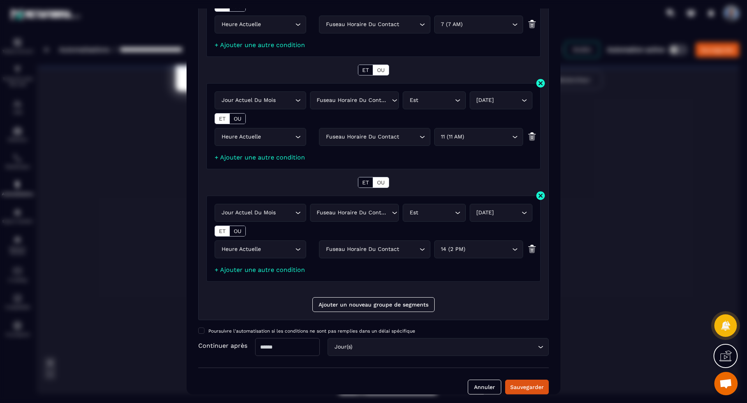
scroll to position [232, 0]
